Goal: Task Accomplishment & Management: Complete application form

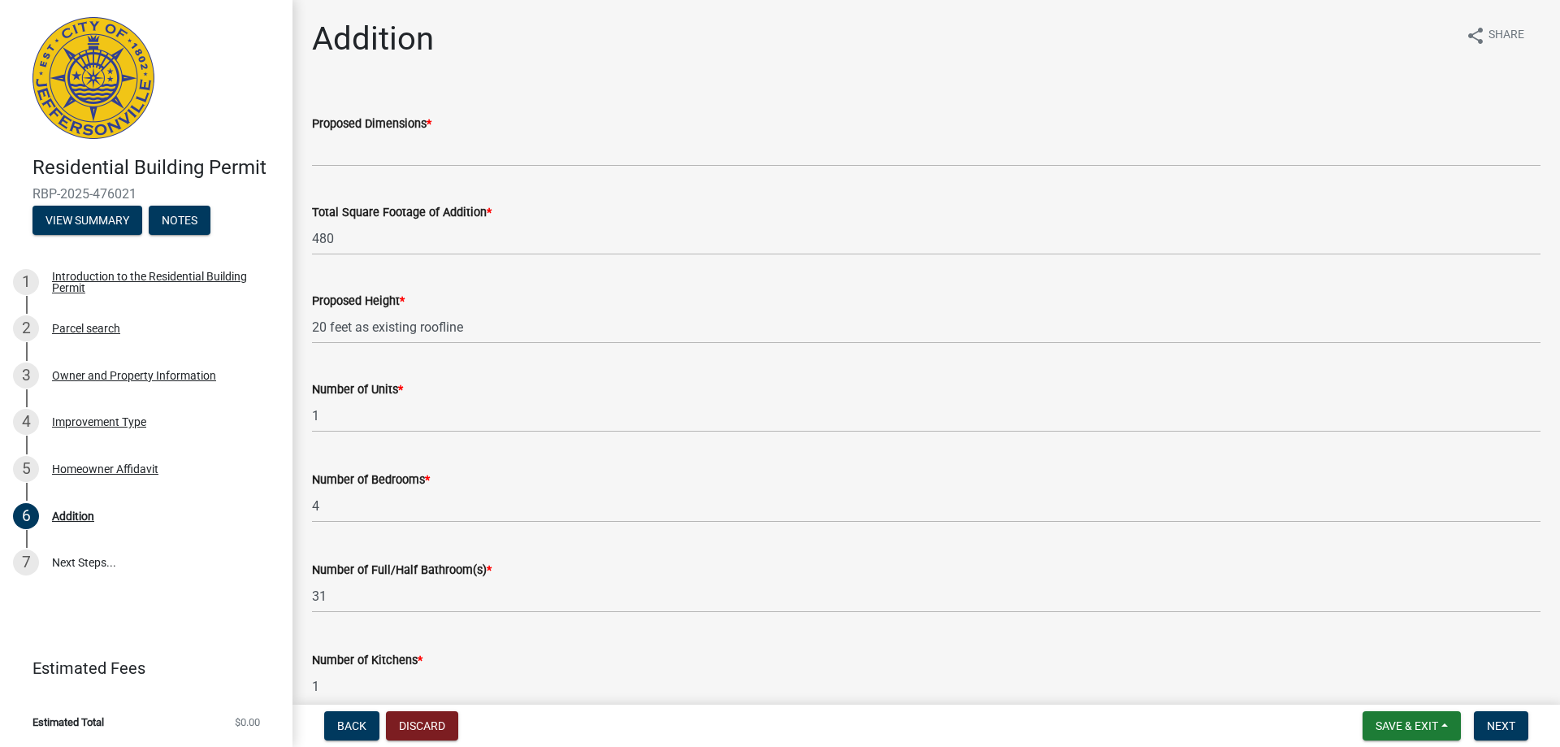
scroll to position [731, 0]
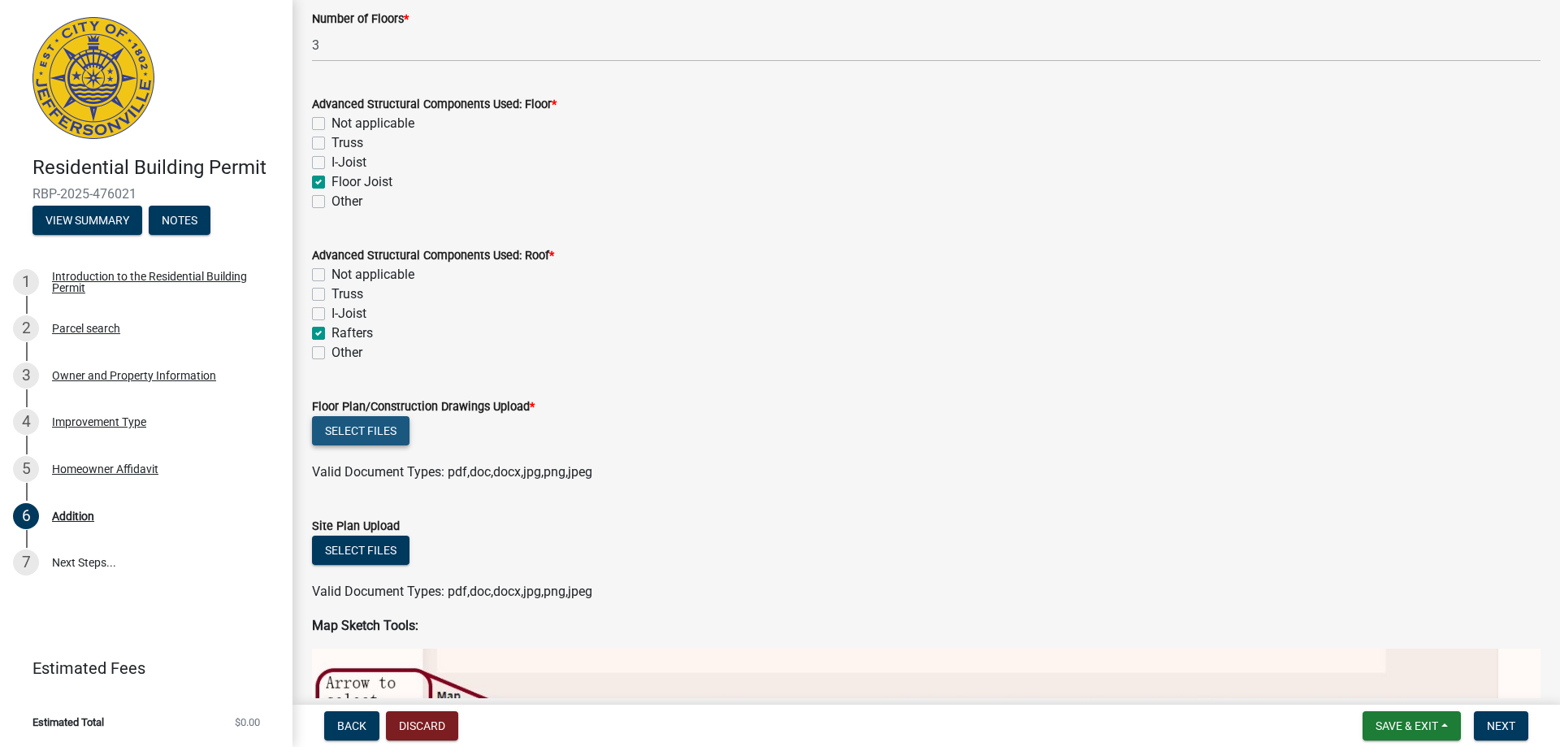
click at [376, 424] on button "Select files" at bounding box center [360, 430] width 97 height 29
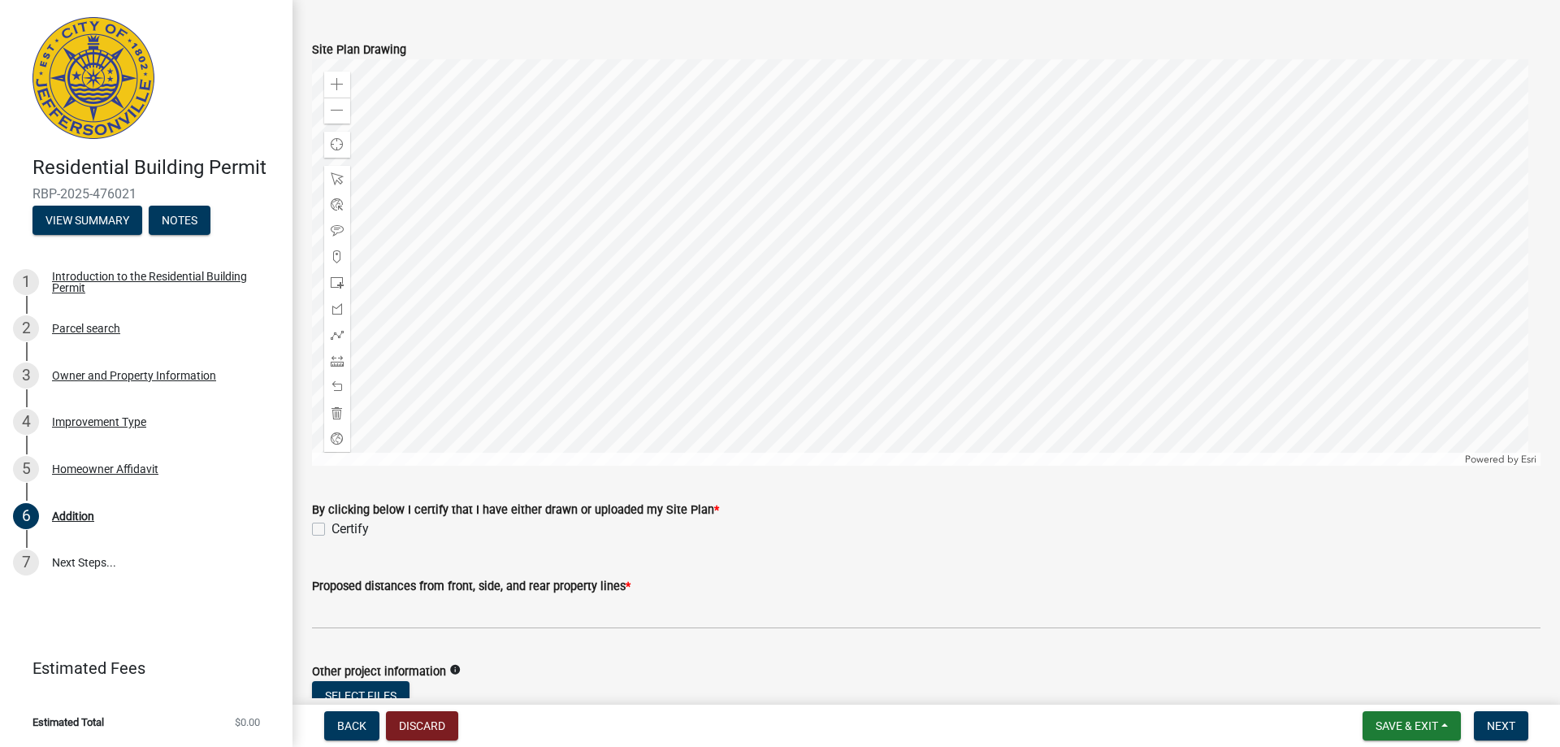
scroll to position [2356, 0]
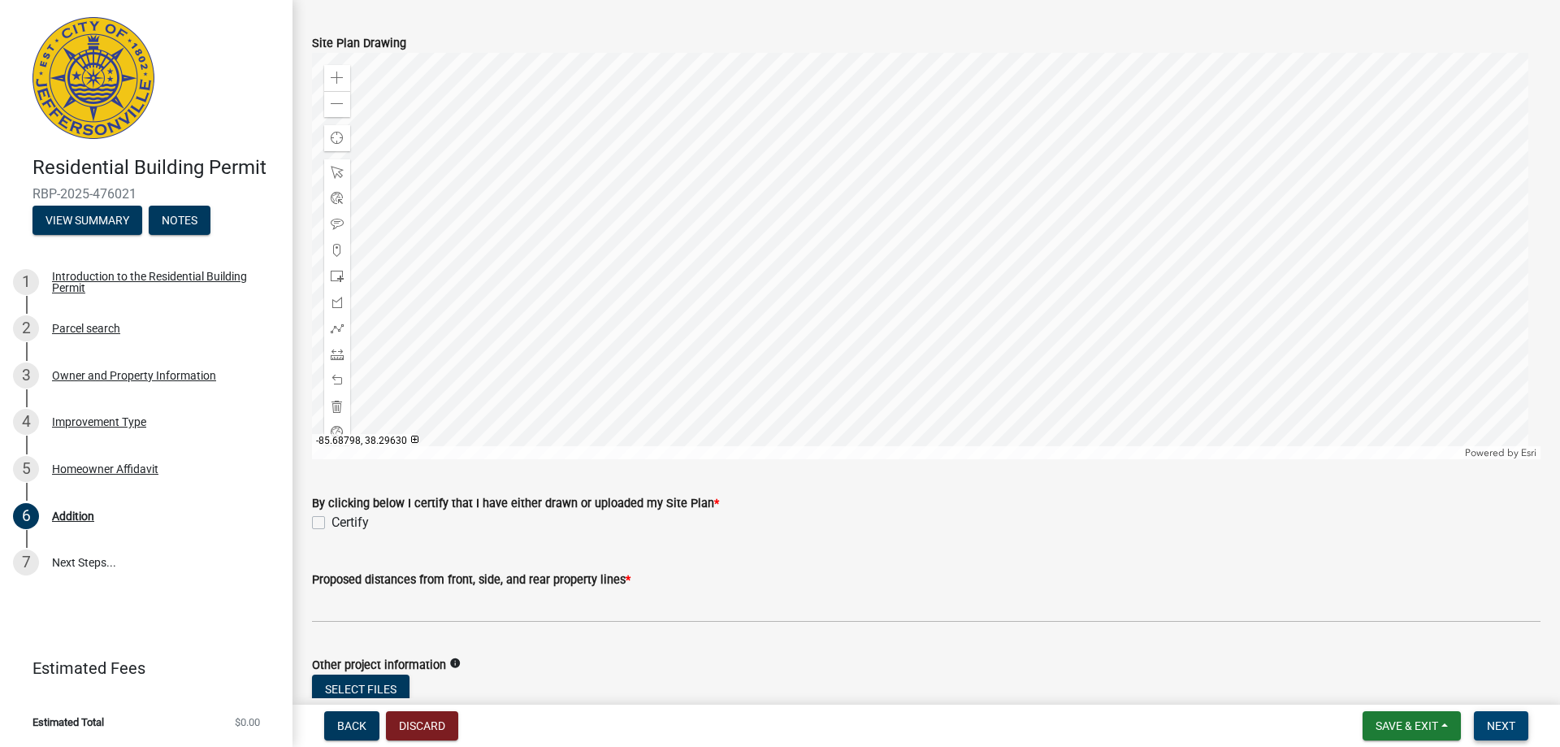
click at [1509, 719] on span "Next" at bounding box center [1501, 725] width 28 height 13
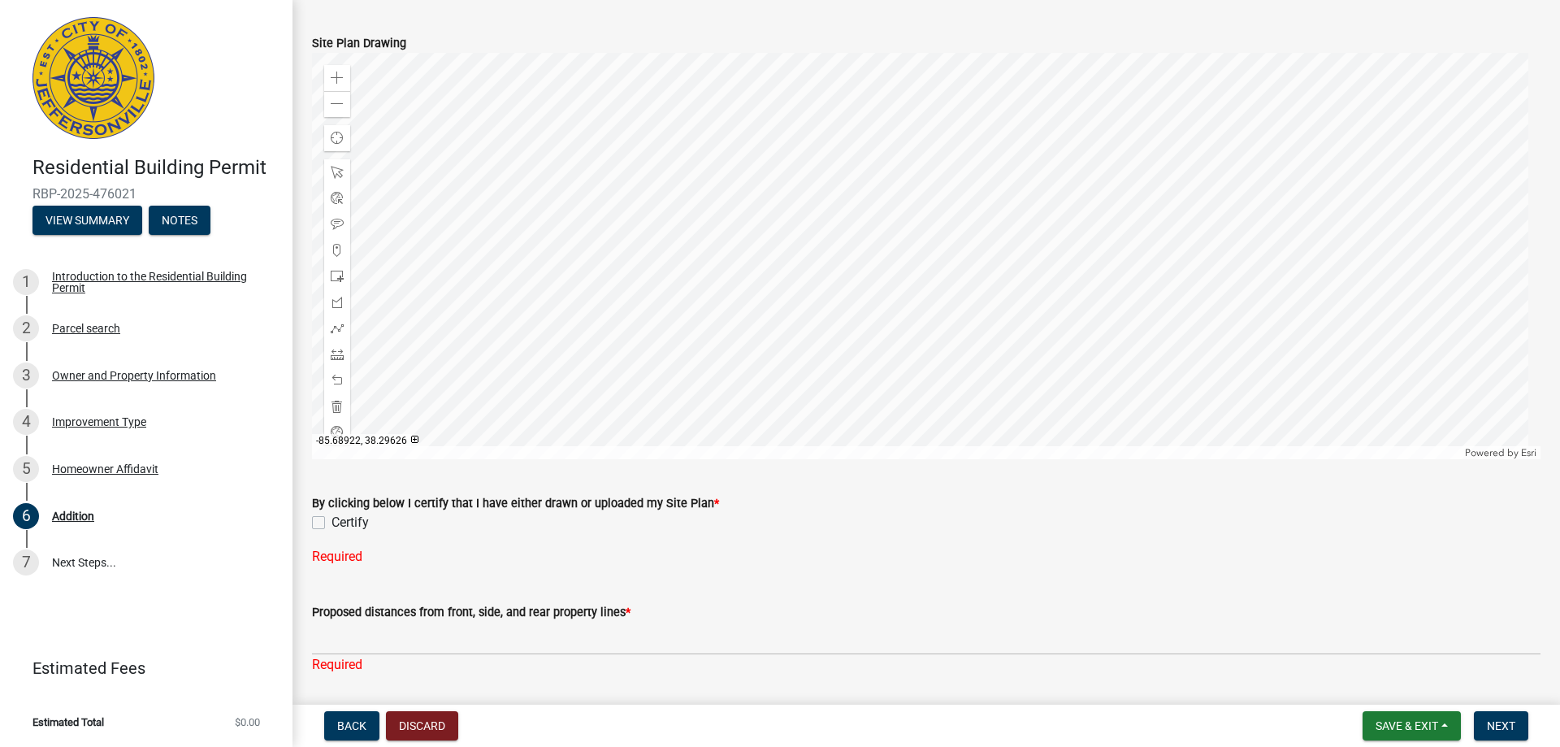
click at [331, 517] on label "Certify" at bounding box center [349, 522] width 37 height 19
click at [331, 517] on input "Certify" at bounding box center [336, 518] width 11 height 11
checkbox input "true"
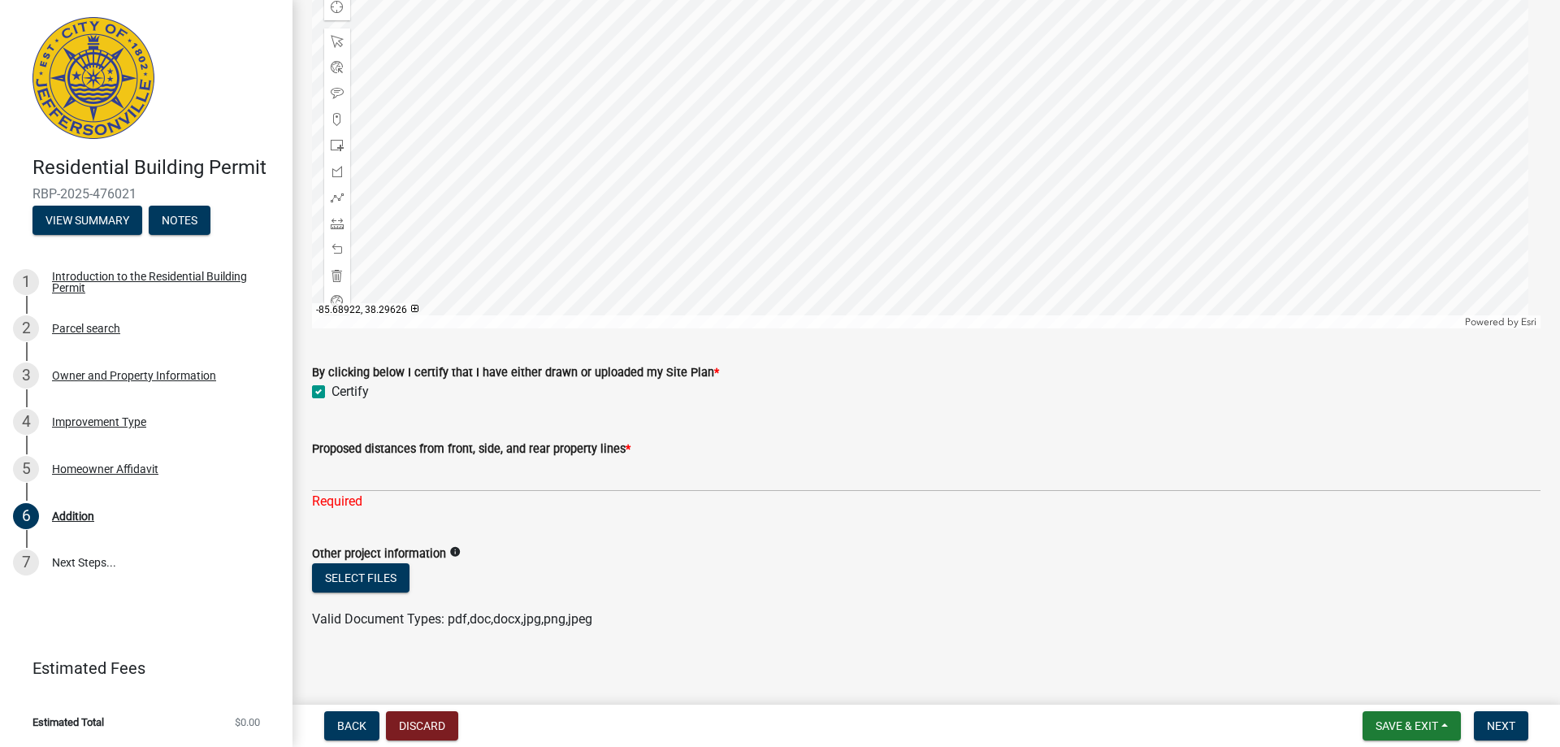
scroll to position [2509, 0]
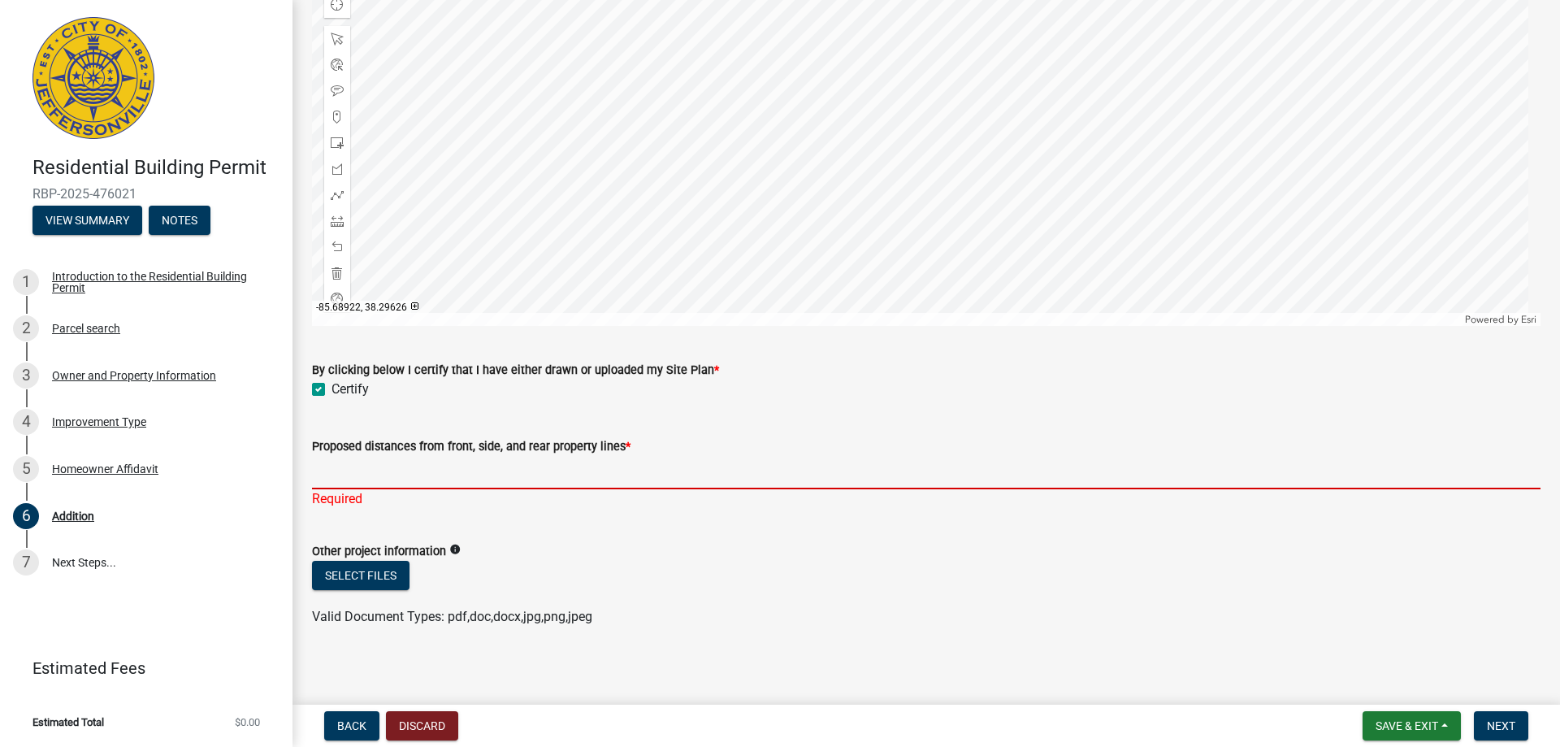
click at [357, 470] on input "Proposed distances from front, side, and rear property lines *" at bounding box center [926, 472] width 1228 height 33
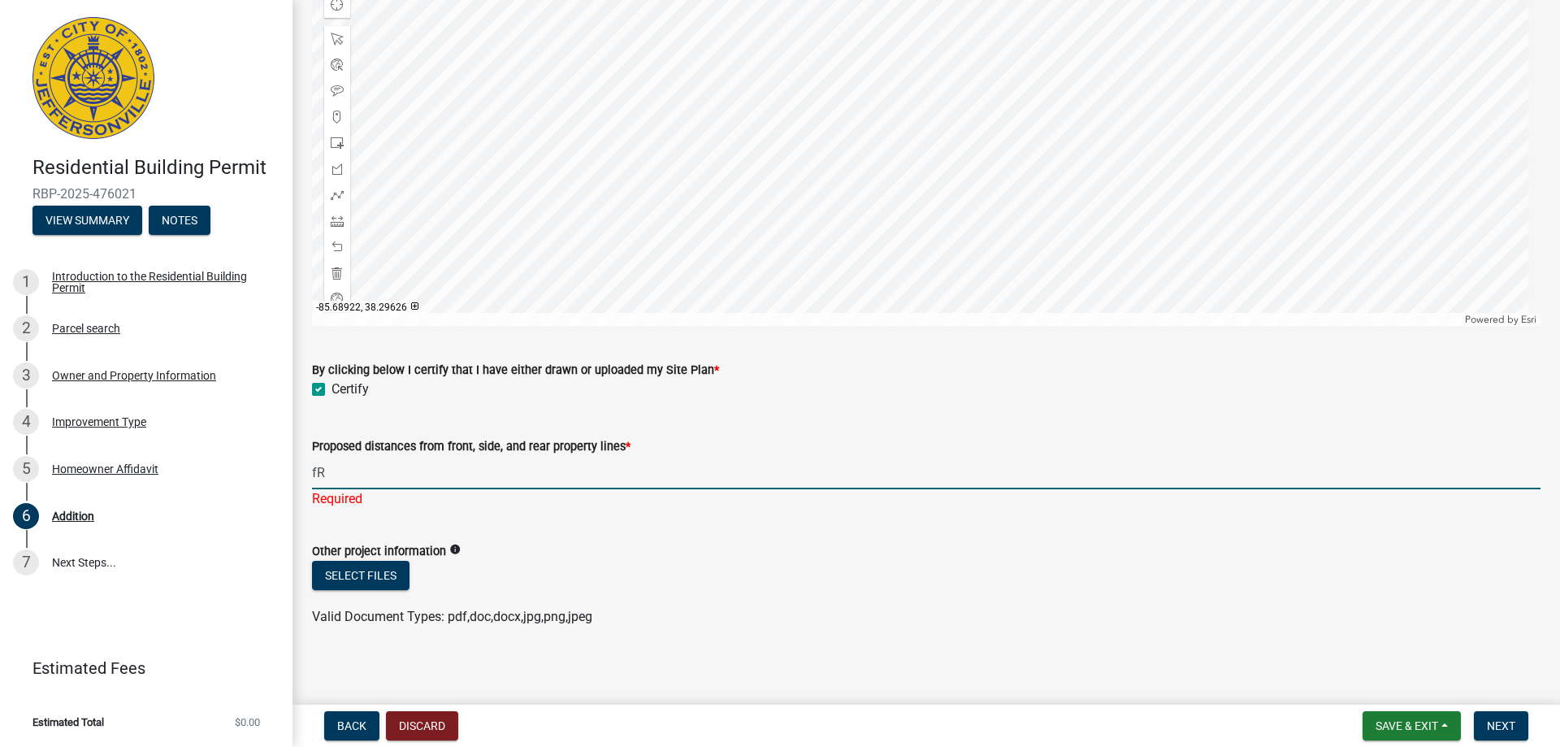
type input "f"
type input "Front 45 feet, LH Side 5 feet, RH Side 20 feet. Rear 500 feet"
click at [1491, 724] on span "Next" at bounding box center [1501, 725] width 28 height 13
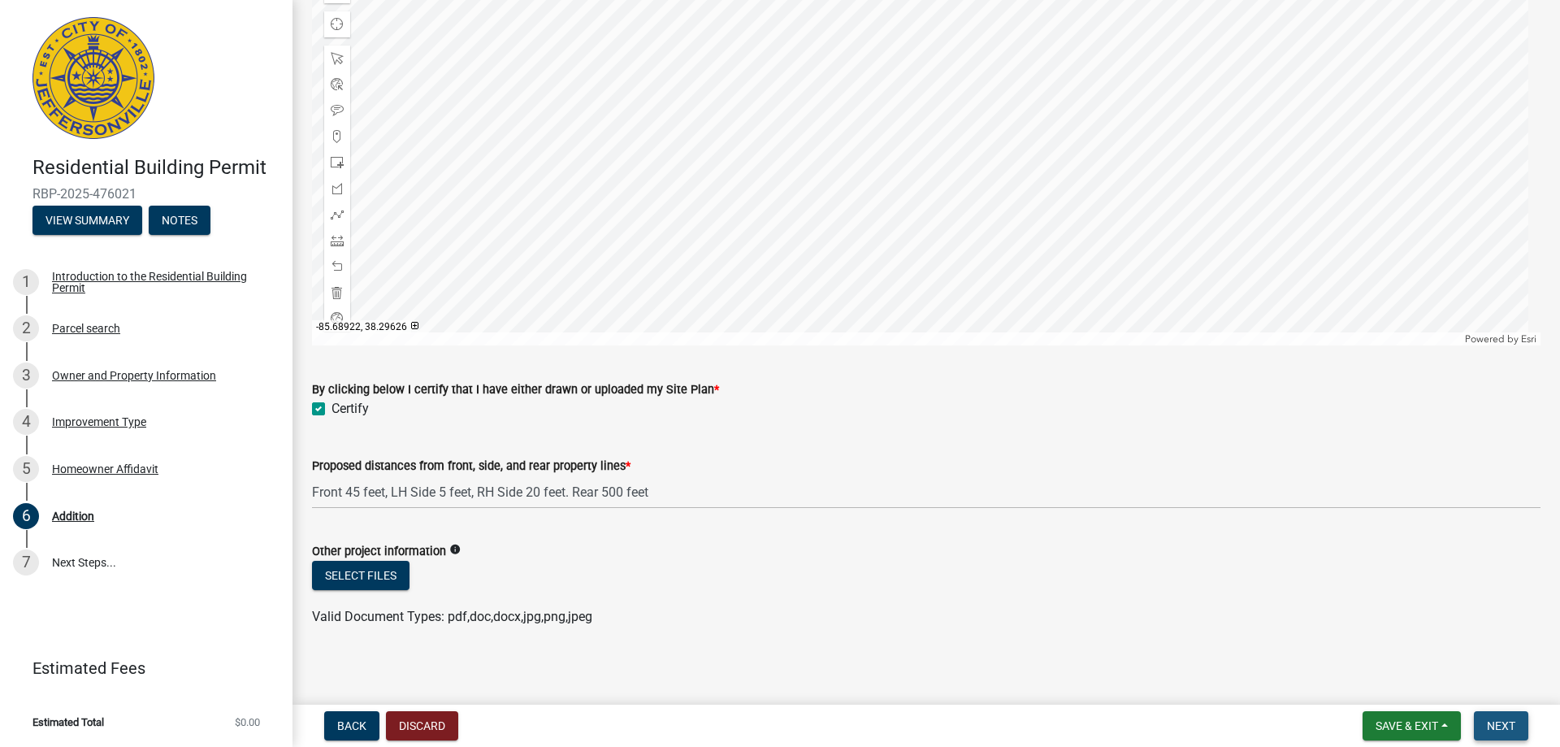
click at [1490, 723] on span "Next" at bounding box center [1501, 725] width 28 height 13
click at [1513, 725] on span "Next" at bounding box center [1501, 725] width 28 height 13
click at [358, 569] on button "Select files" at bounding box center [360, 575] width 97 height 29
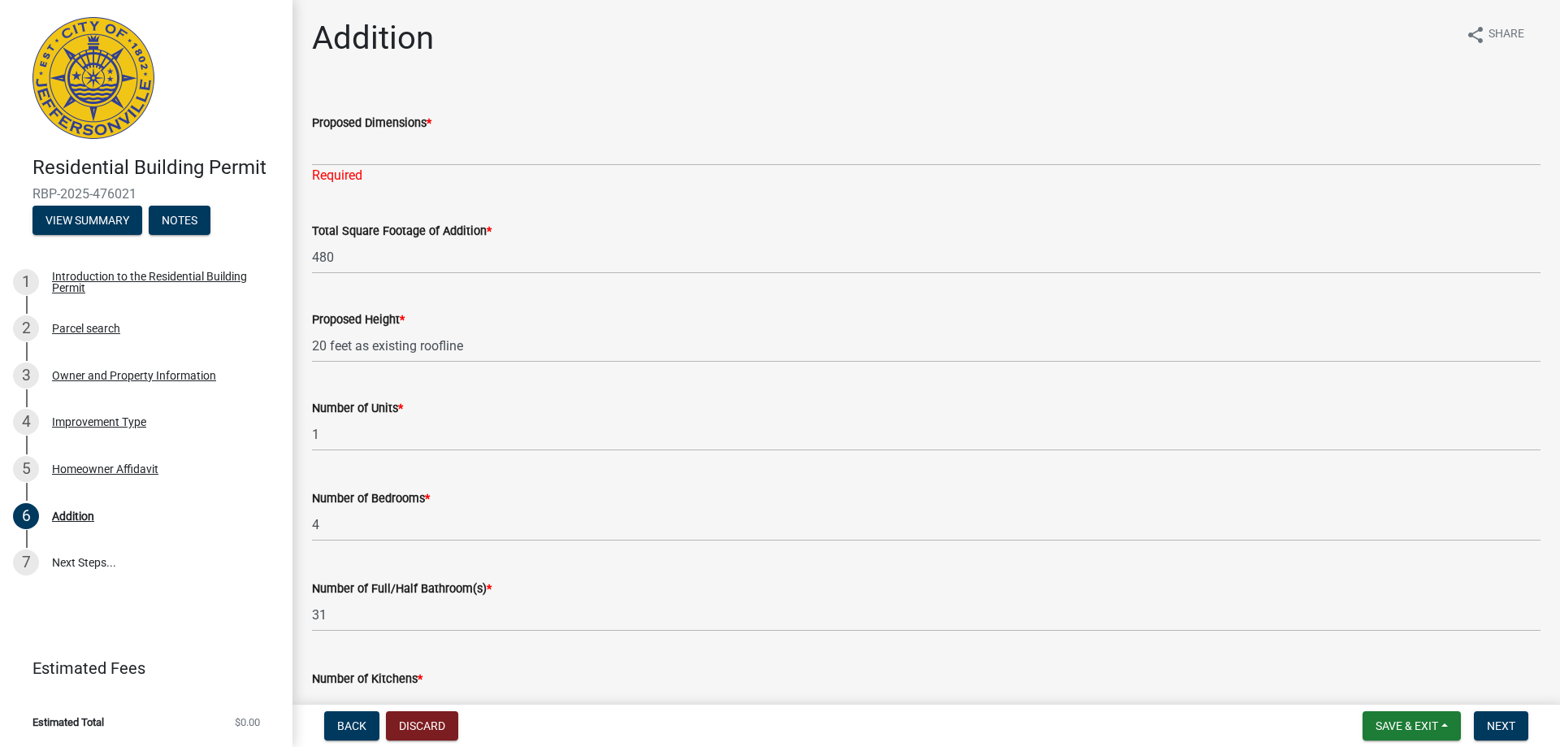
scroll to position [0, 0]
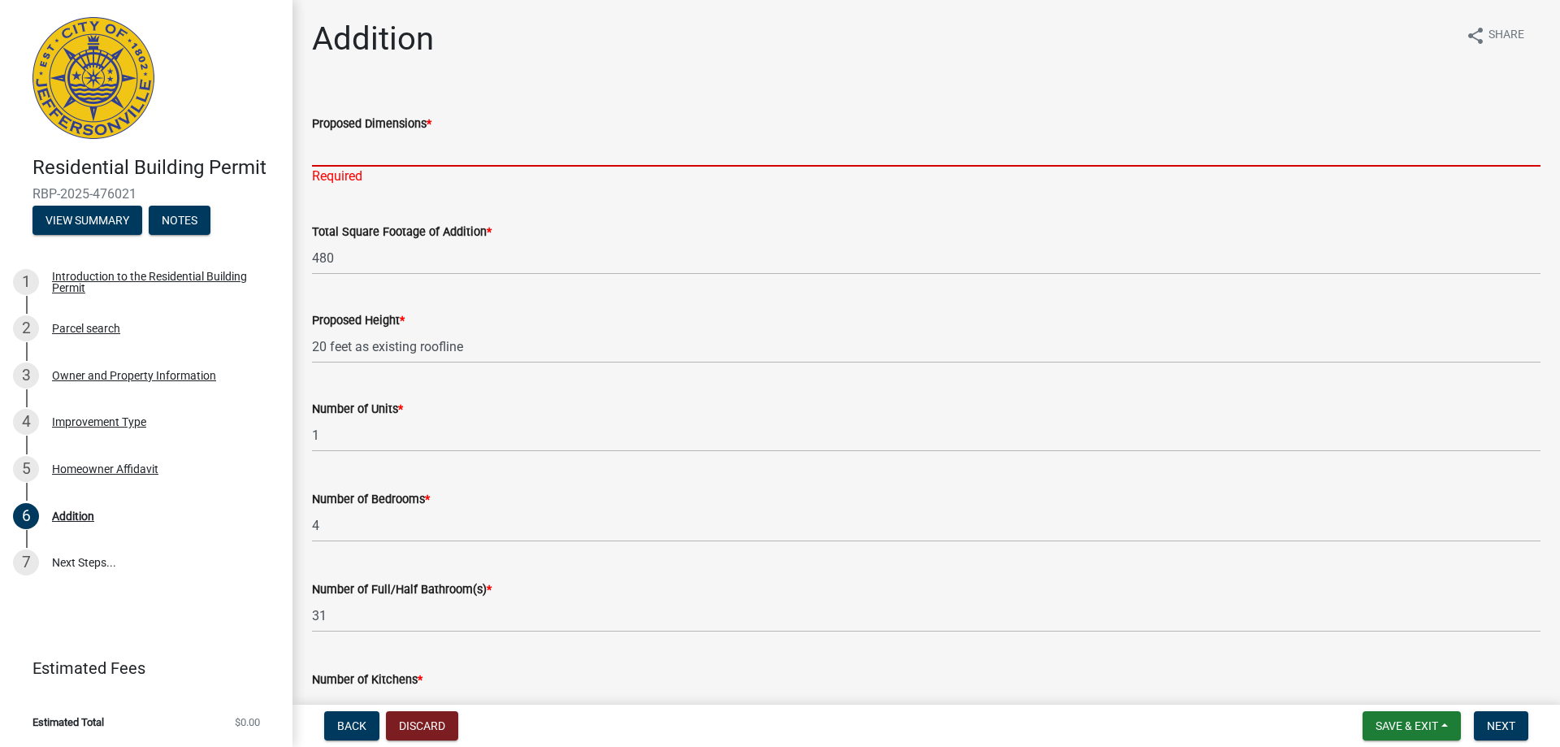
click at [344, 155] on input "Proposed Dimensions *" at bounding box center [926, 149] width 1228 height 33
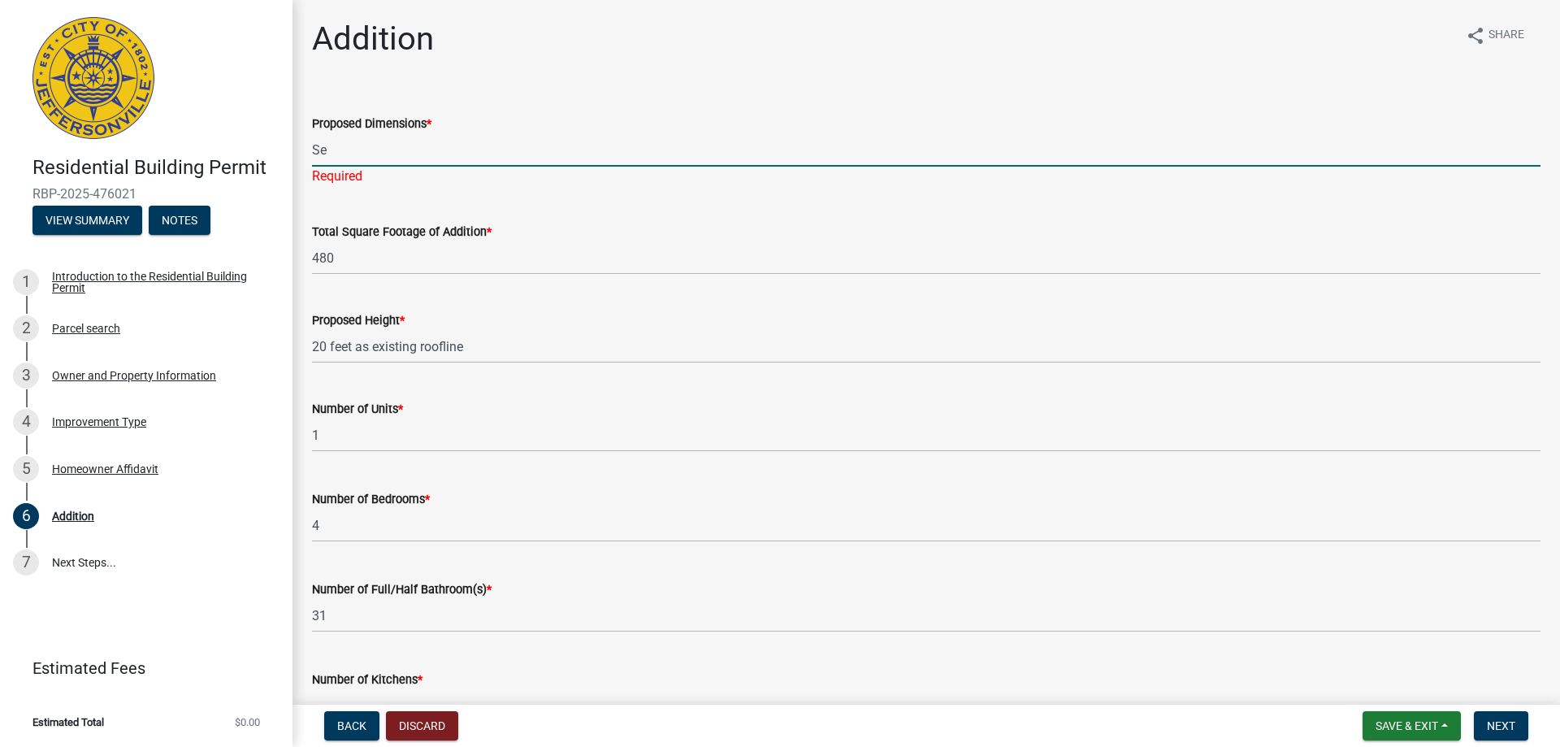
type input "S"
type input "30 Feet x 16 Feet"
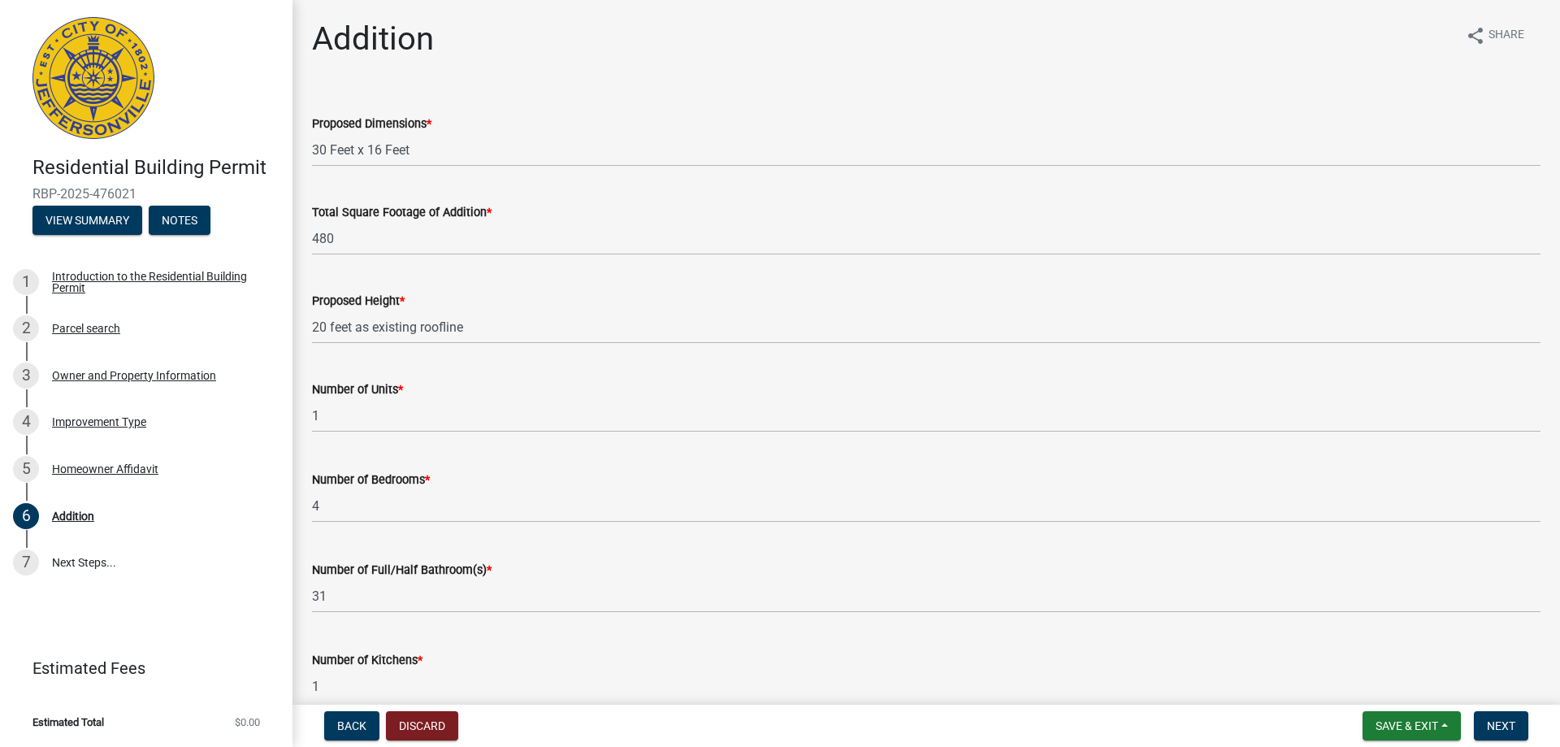
click at [474, 215] on div "Total Square Footage of Addition * 480" at bounding box center [926, 218] width 1228 height 76
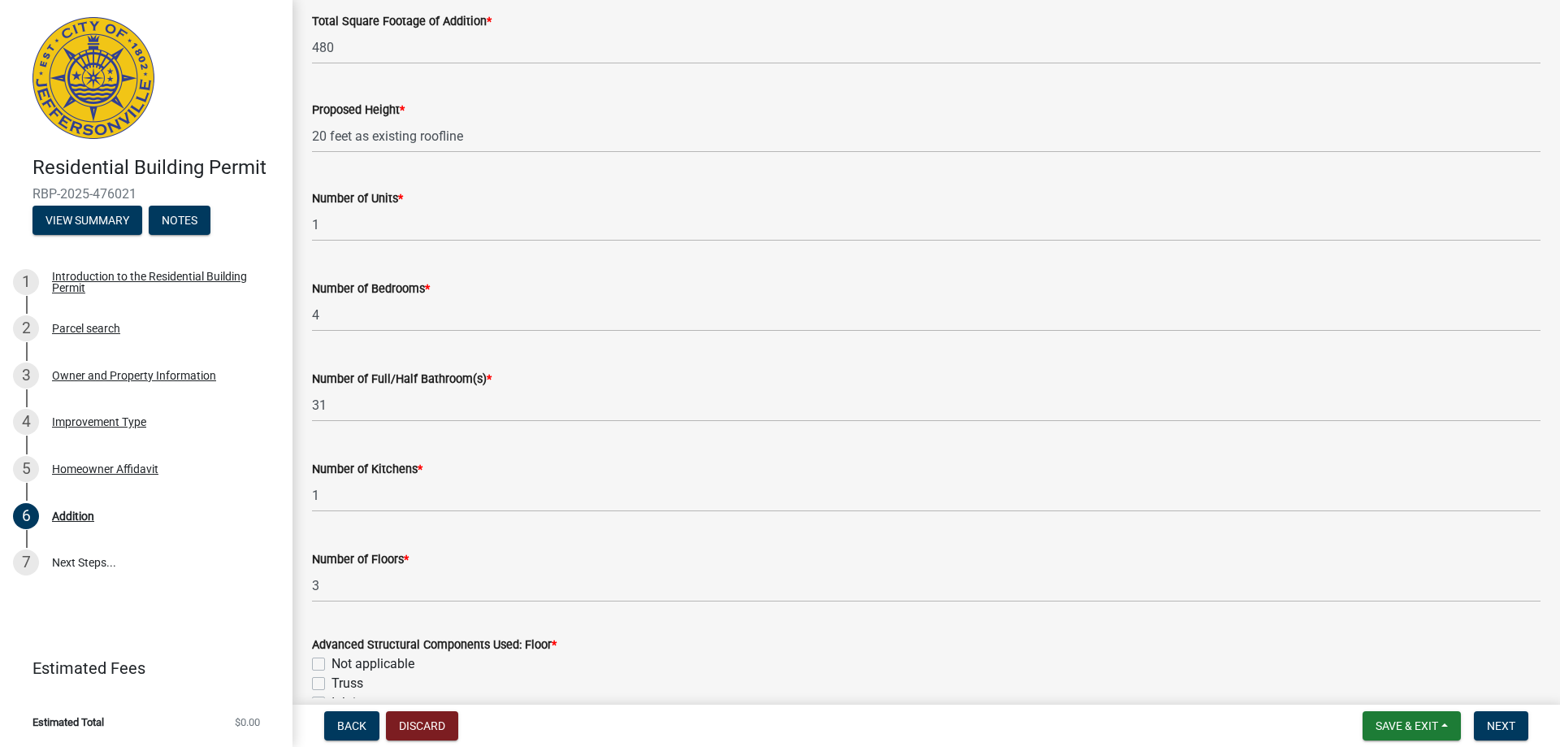
scroll to position [244, 0]
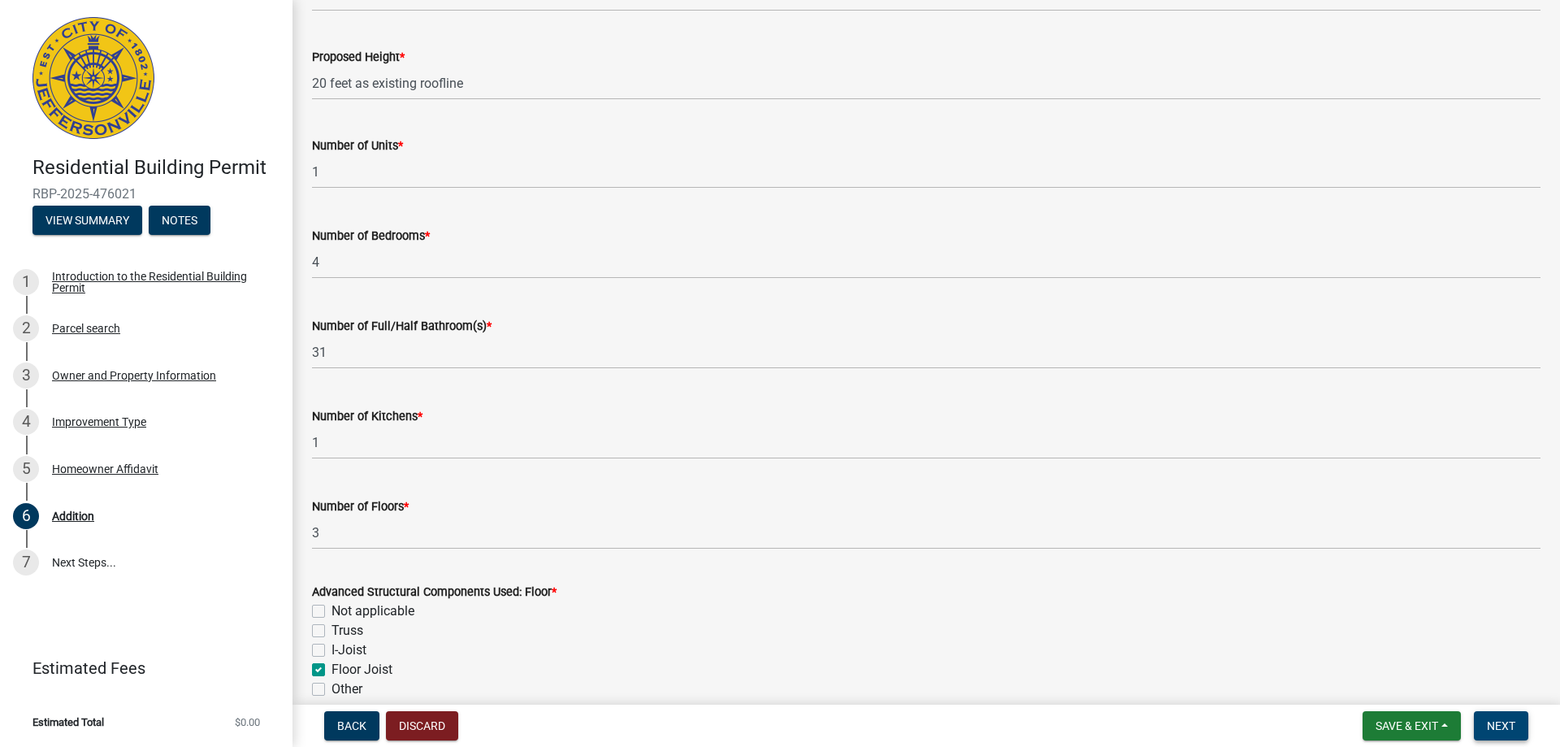
click at [1511, 720] on span "Next" at bounding box center [1501, 725] width 28 height 13
